Goal: Transaction & Acquisition: Purchase product/service

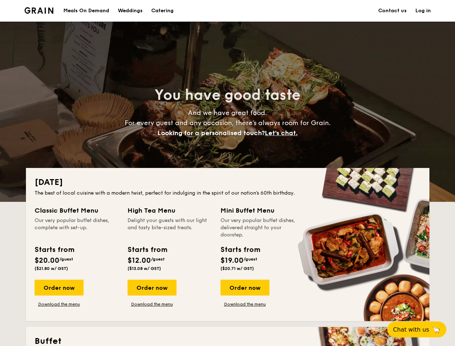
click at [228, 173] on div "[DATE] The best of local cuisine with a modern twist, perfect for indulging in …" at bounding box center [228, 244] width 404 height 153
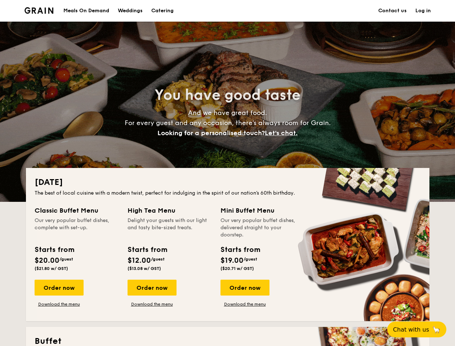
click at [423, 11] on link "Log in" at bounding box center [424, 11] width 16 height 22
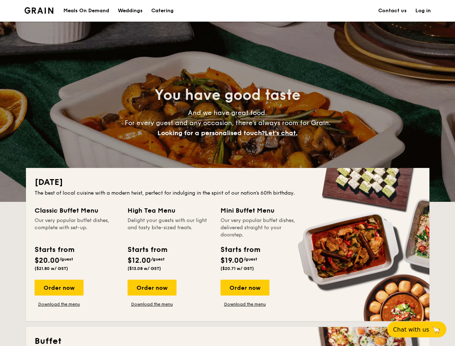
click at [283, 133] on span "Let's chat." at bounding box center [281, 133] width 33 height 8
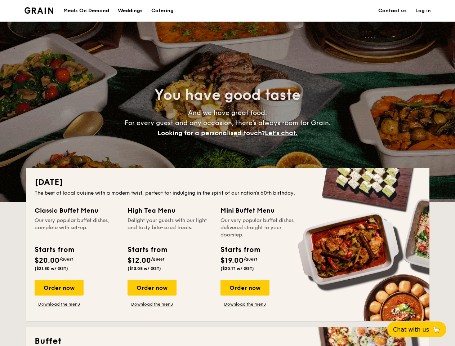
click at [59, 288] on div "Order now" at bounding box center [59, 288] width 49 height 16
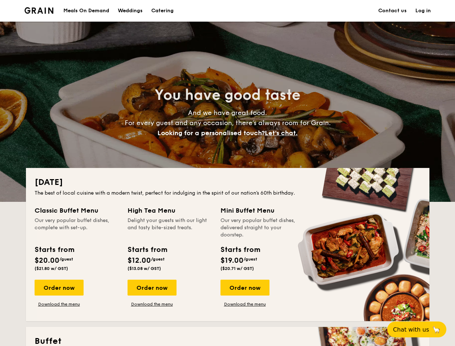
click at [152, 288] on div "Order now" at bounding box center [152, 288] width 49 height 16
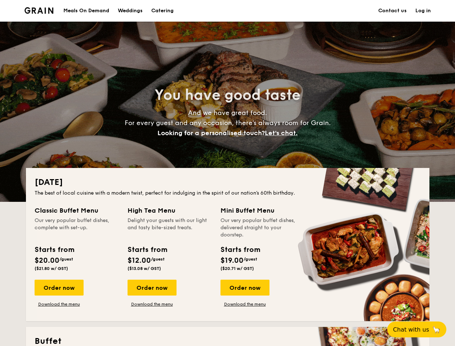
click at [245, 288] on div "Order now" at bounding box center [245, 288] width 49 height 16
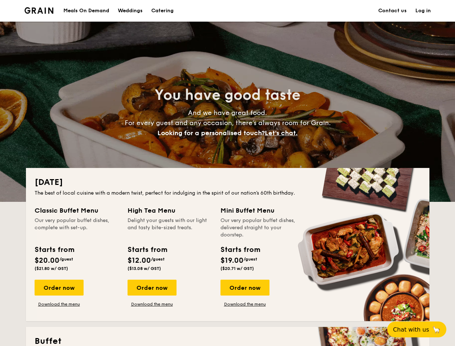
click at [421, 330] on span "Chat with us" at bounding box center [411, 329] width 36 height 7
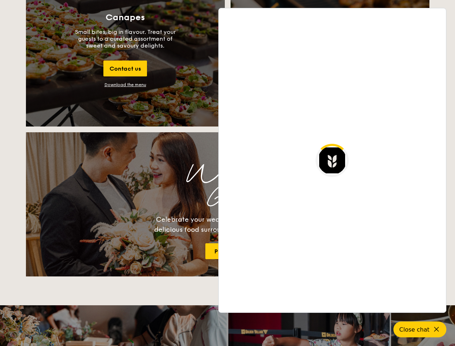
scroll to position [1397, 0]
